Goal: Information Seeking & Learning: Learn about a topic

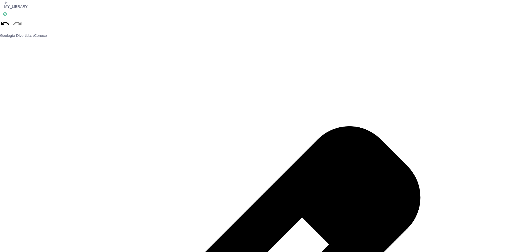
click at [5, 25] on icon at bounding box center [5, 24] width 10 height 10
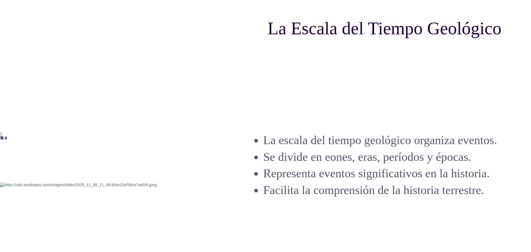
scroll to position [2258, 0]
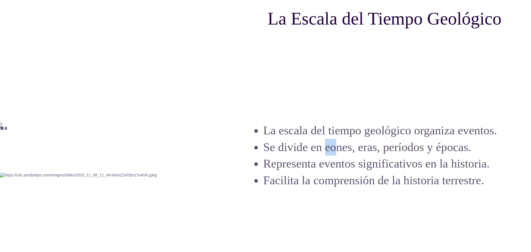
drag, startPoint x: 326, startPoint y: 154, endPoint x: 335, endPoint y: 150, distance: 10.1
click at [335, 150] on p "Se divide en eones, eras, períodos y épocas." at bounding box center [383, 147] width 241 height 17
click at [332, 192] on div "La escala del tiempo geológico organiza eventos. Se divide en eones, eras, perí…" at bounding box center [383, 155] width 241 height 99
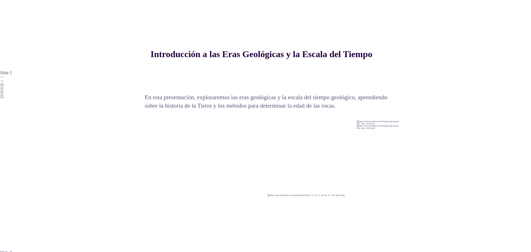
scroll to position [5279, 0]
click at [399, 126] on div "Introducción a las Eras Geológicas y la Escala del Tiempo En esta presentación,…" at bounding box center [268, 69] width 270 height 152
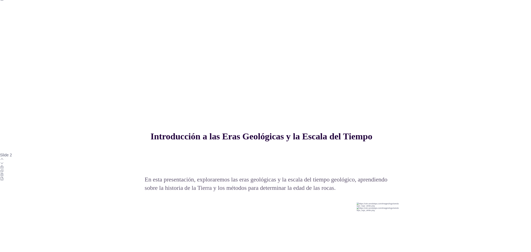
scroll to position [5196, 0]
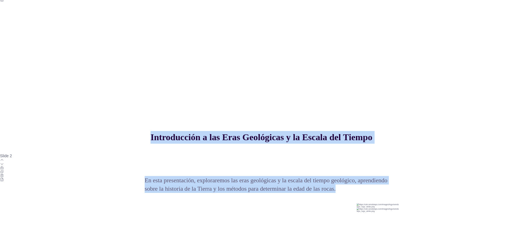
drag, startPoint x: 150, startPoint y: 137, endPoint x: 336, endPoint y: 192, distance: 194.0
click at [336, 192] on div "Introducción a las Eras Geológicas y la Escala del Tiempo En esta presentación,…" at bounding box center [268, 138] width 270 height 124
copy div "Introducción a las Eras Geológicas y la Escala del Tiempo En esta presentación,…"
click at [263, 241] on div "Introducción a las Eras Geológicas Las eras geológicas son divisiones de tiempo…" at bounding box center [135, 257] width 270 height 152
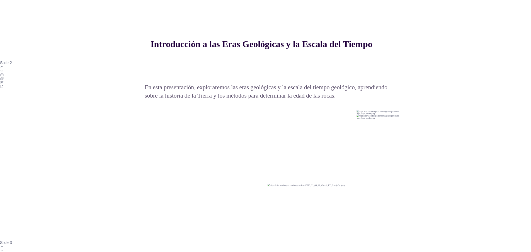
scroll to position [5223, 0]
